Goal: Navigation & Orientation: Find specific page/section

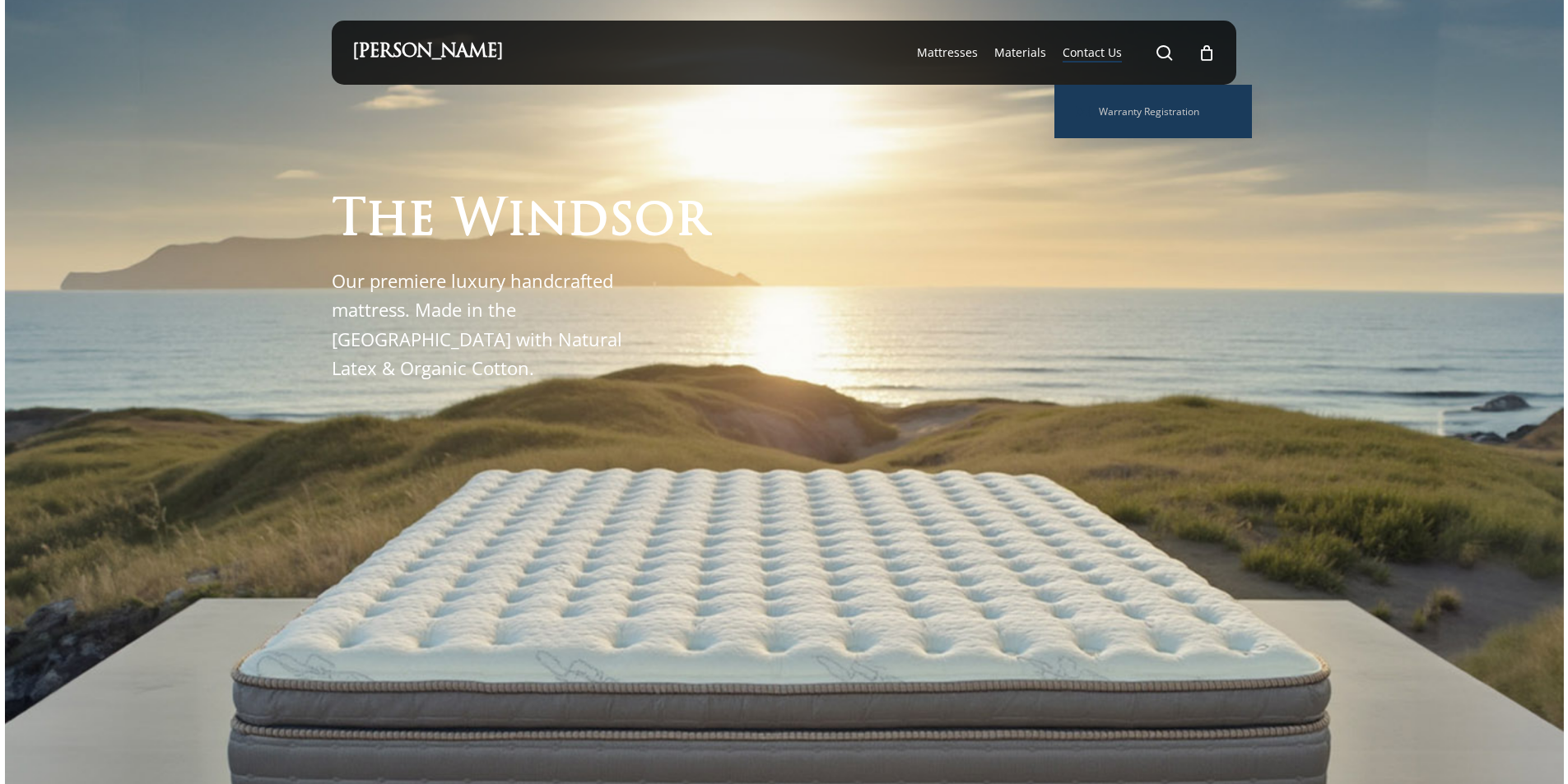
click at [1094, 55] on span "Contact Us" at bounding box center [1092, 53] width 60 height 16
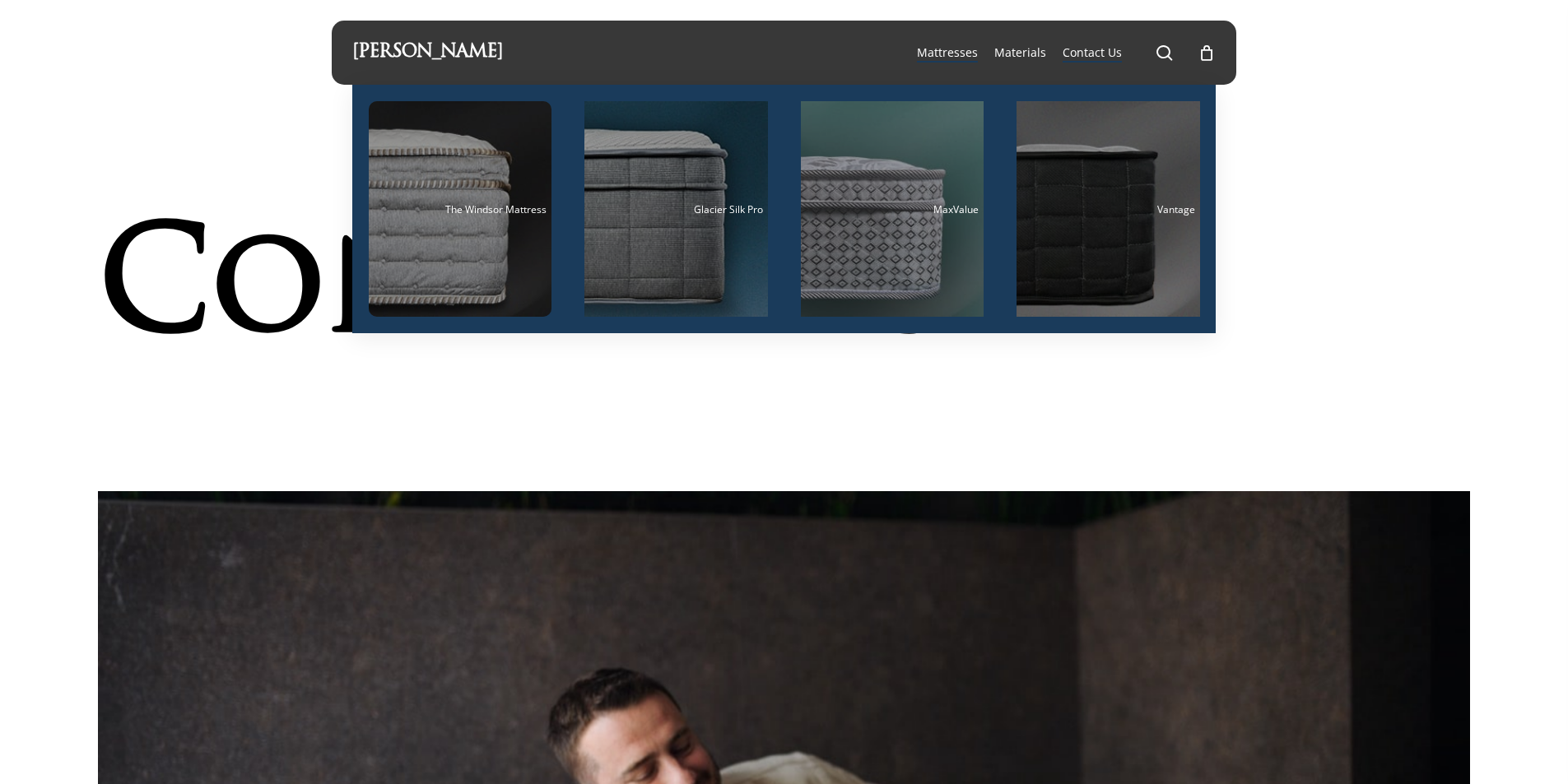
click at [975, 60] on span "Mattresses" at bounding box center [946, 53] width 61 height 16
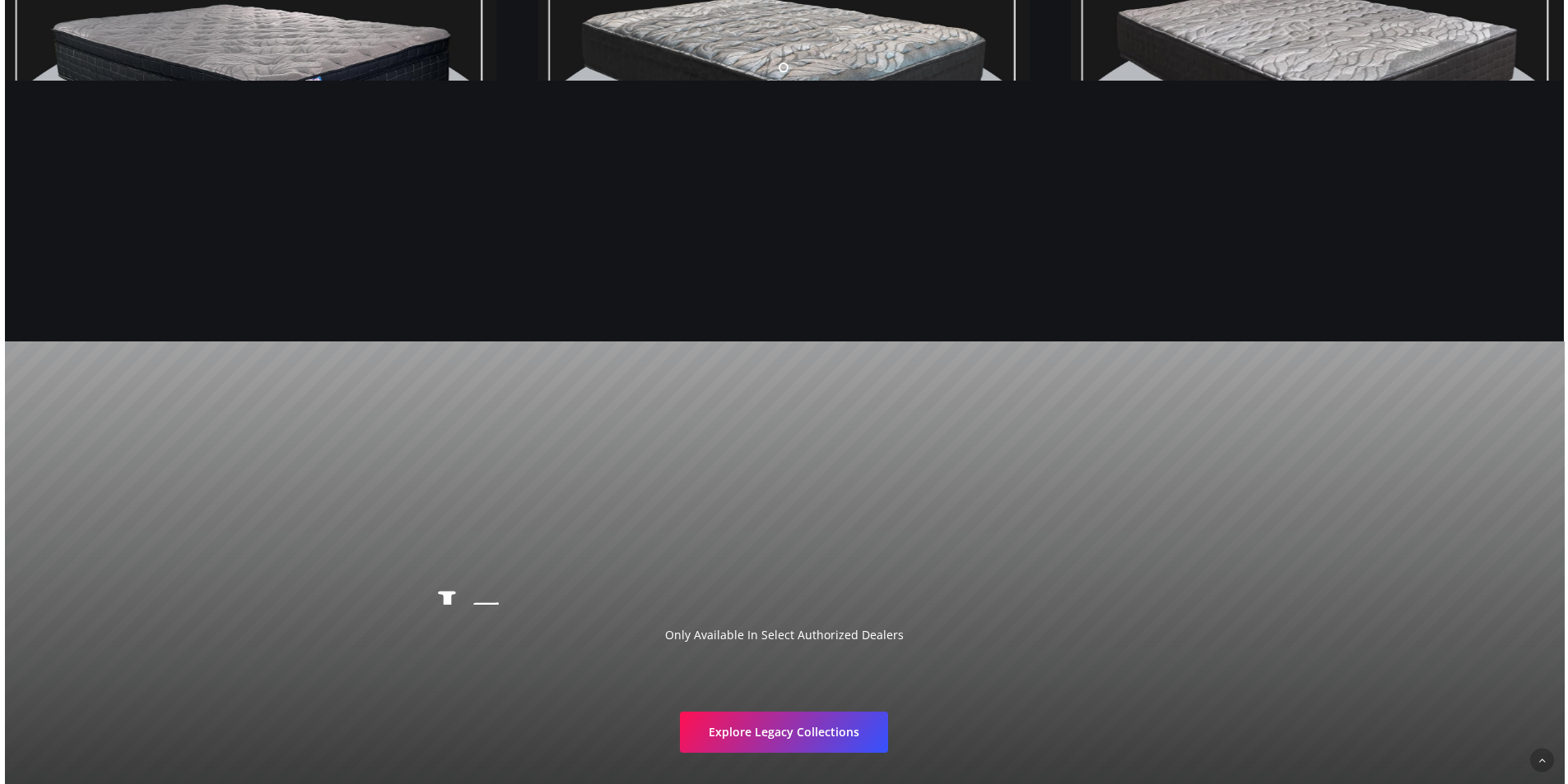
scroll to position [3182, 0]
